Goal: Information Seeking & Learning: Compare options

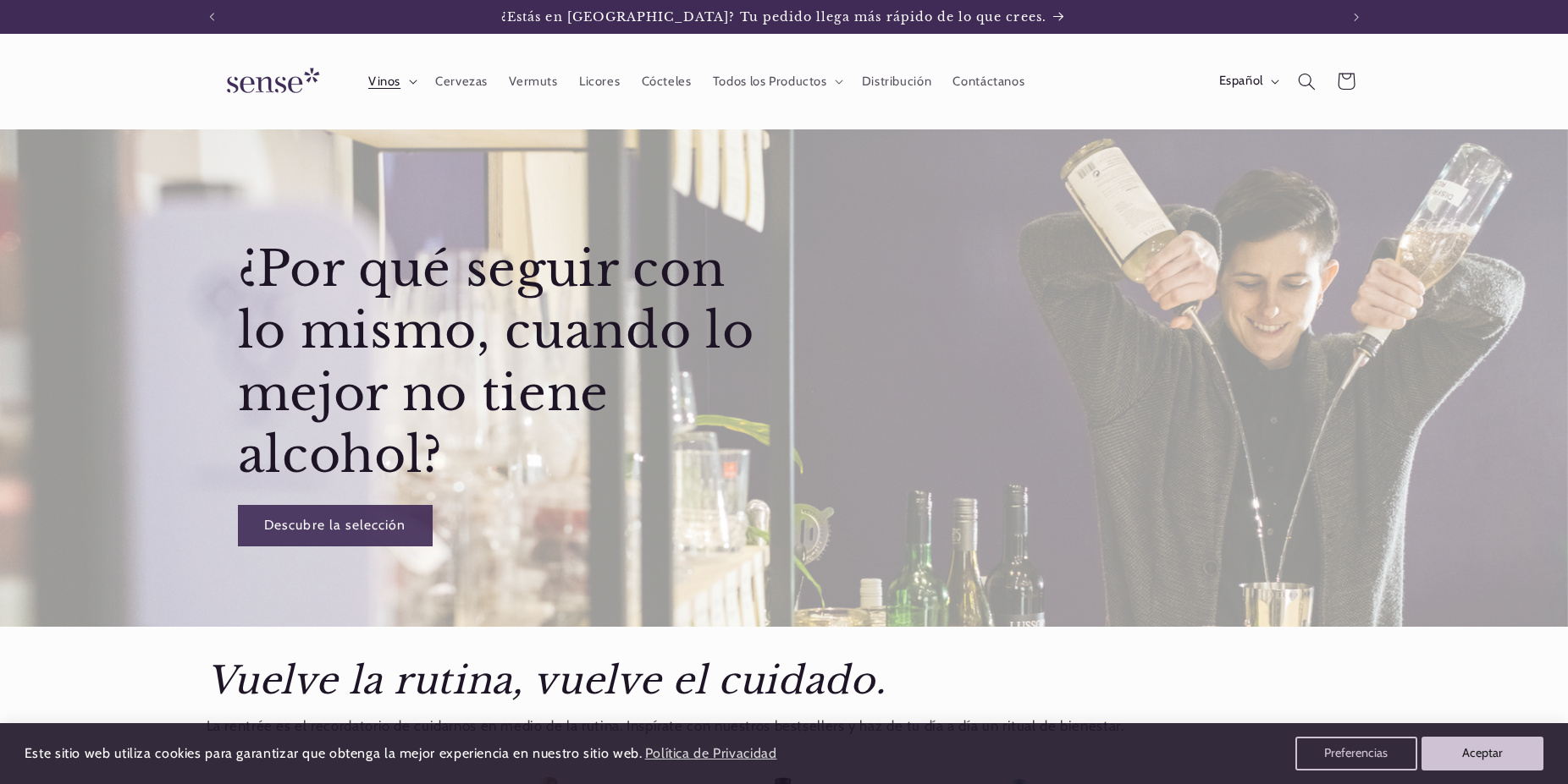
click at [407, 82] on summary "Vinos" at bounding box center [390, 81] width 67 height 37
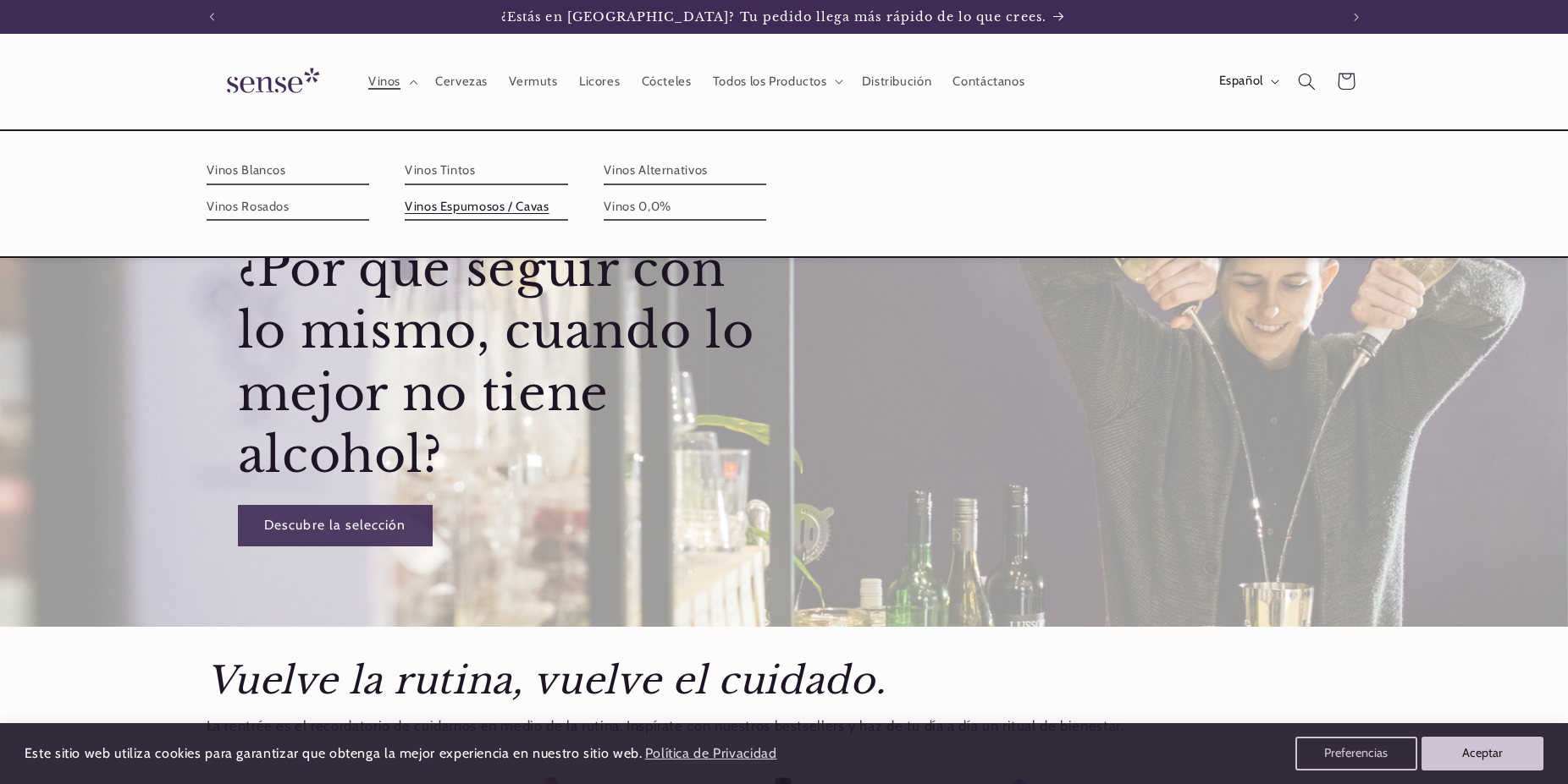
click at [568, 194] on link "Vinos Espumosos / Cavas" at bounding box center [486, 207] width 164 height 27
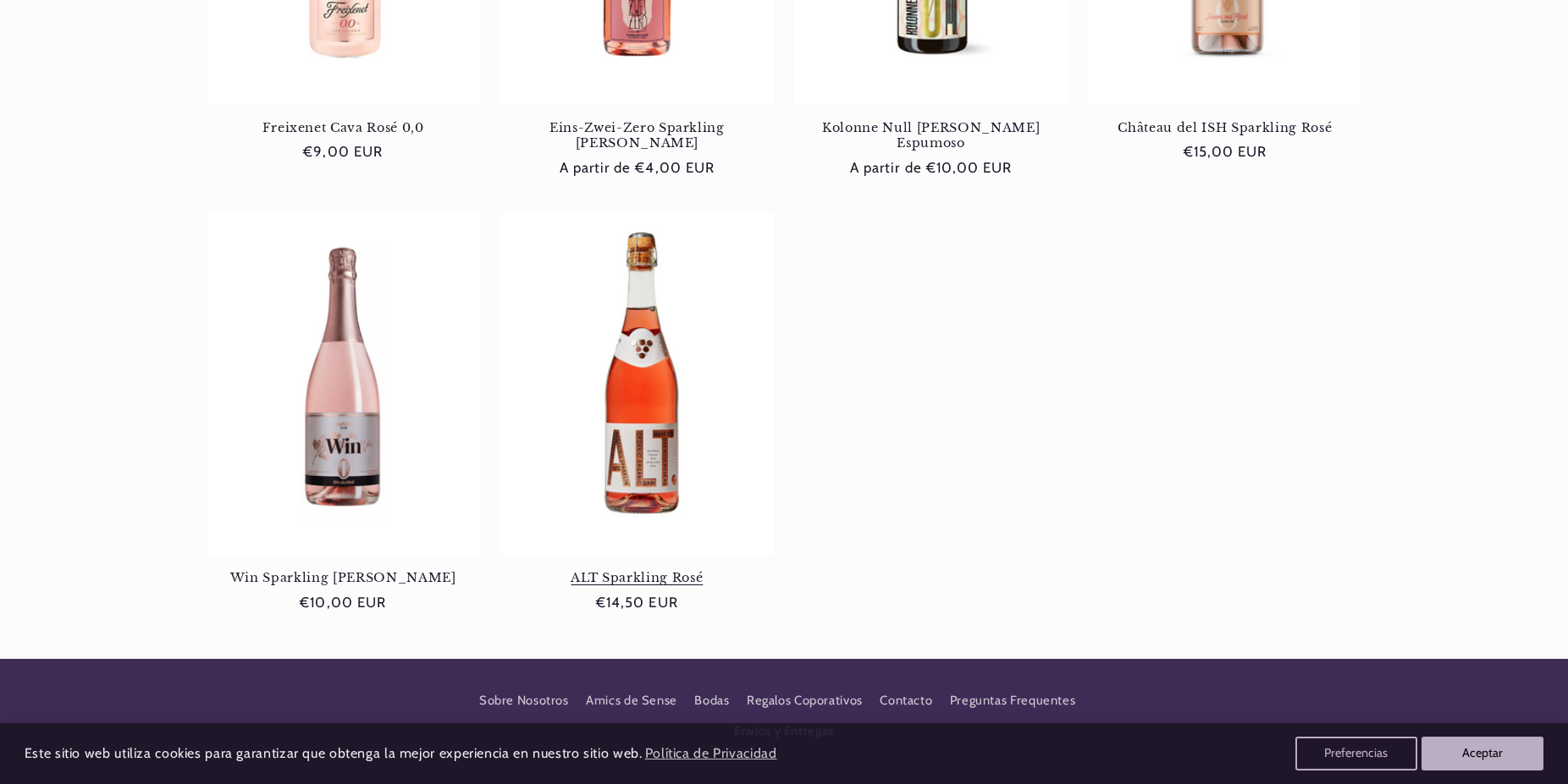
scroll to position [0, 1127]
click at [629, 570] on link "ALT Sparkling Rosé" at bounding box center [637, 578] width 273 height 15
click at [341, 570] on link "Win Sparkling [PERSON_NAME]" at bounding box center [343, 578] width 273 height 15
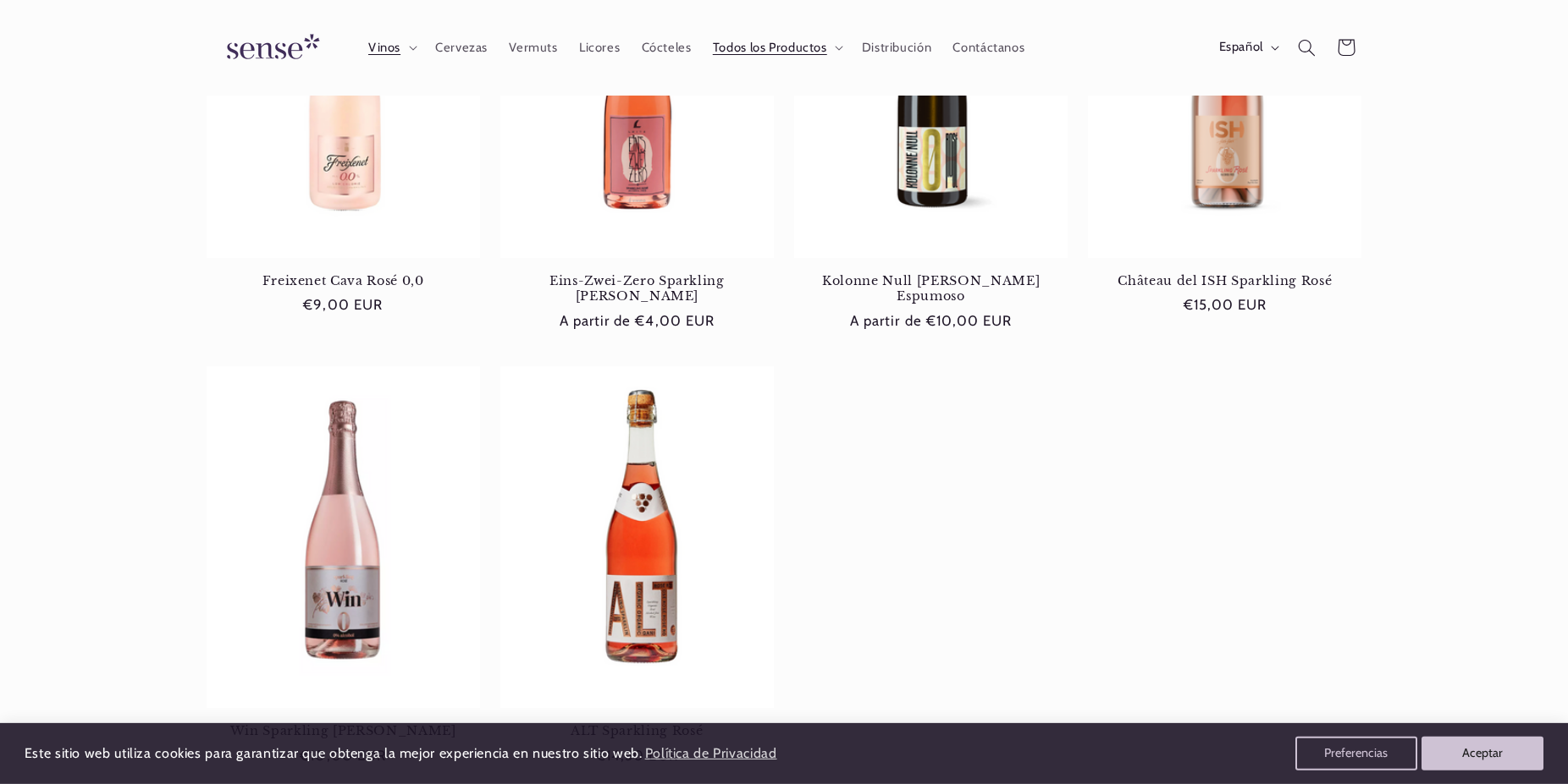
scroll to position [86, 0]
